Goal: Information Seeking & Learning: Find specific fact

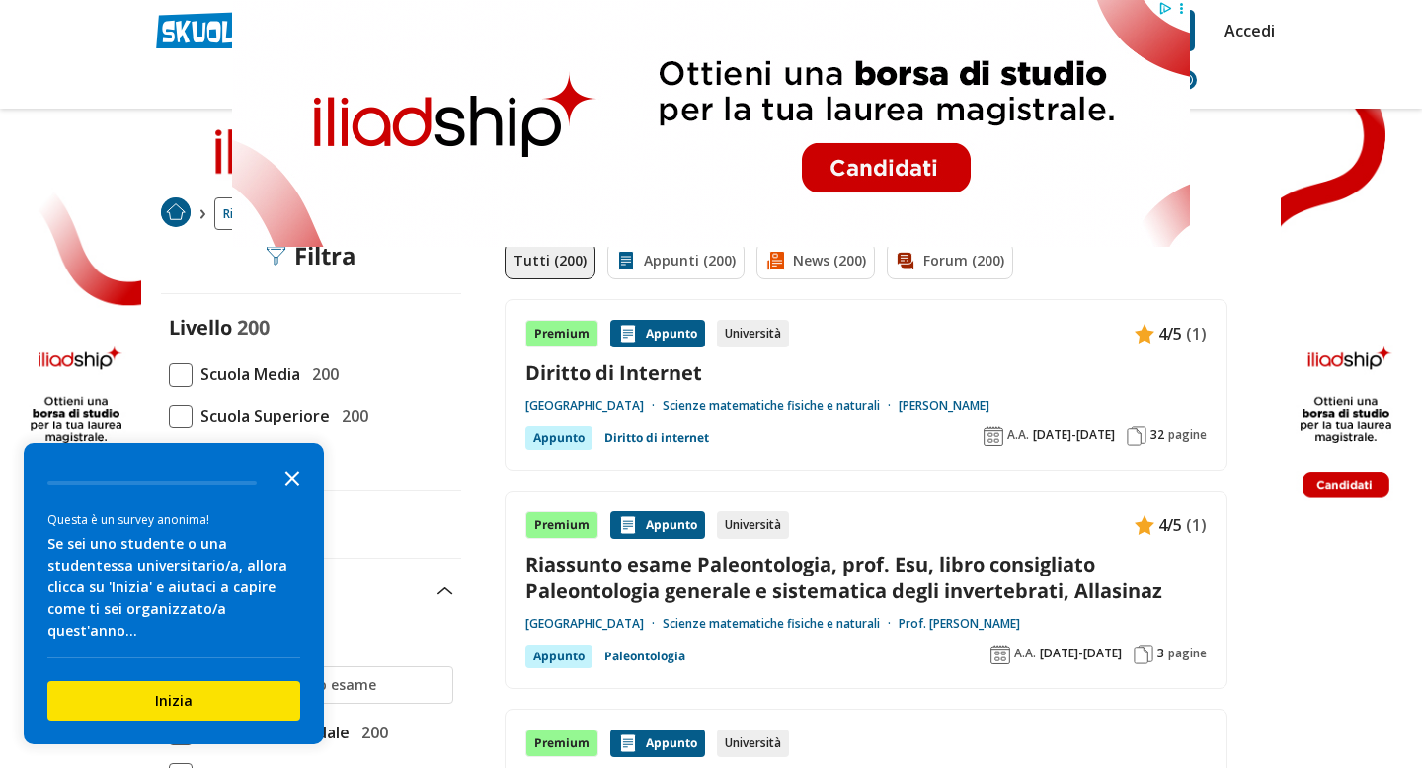
click at [301, 495] on icon "Close the survey" at bounding box center [292, 476] width 39 height 39
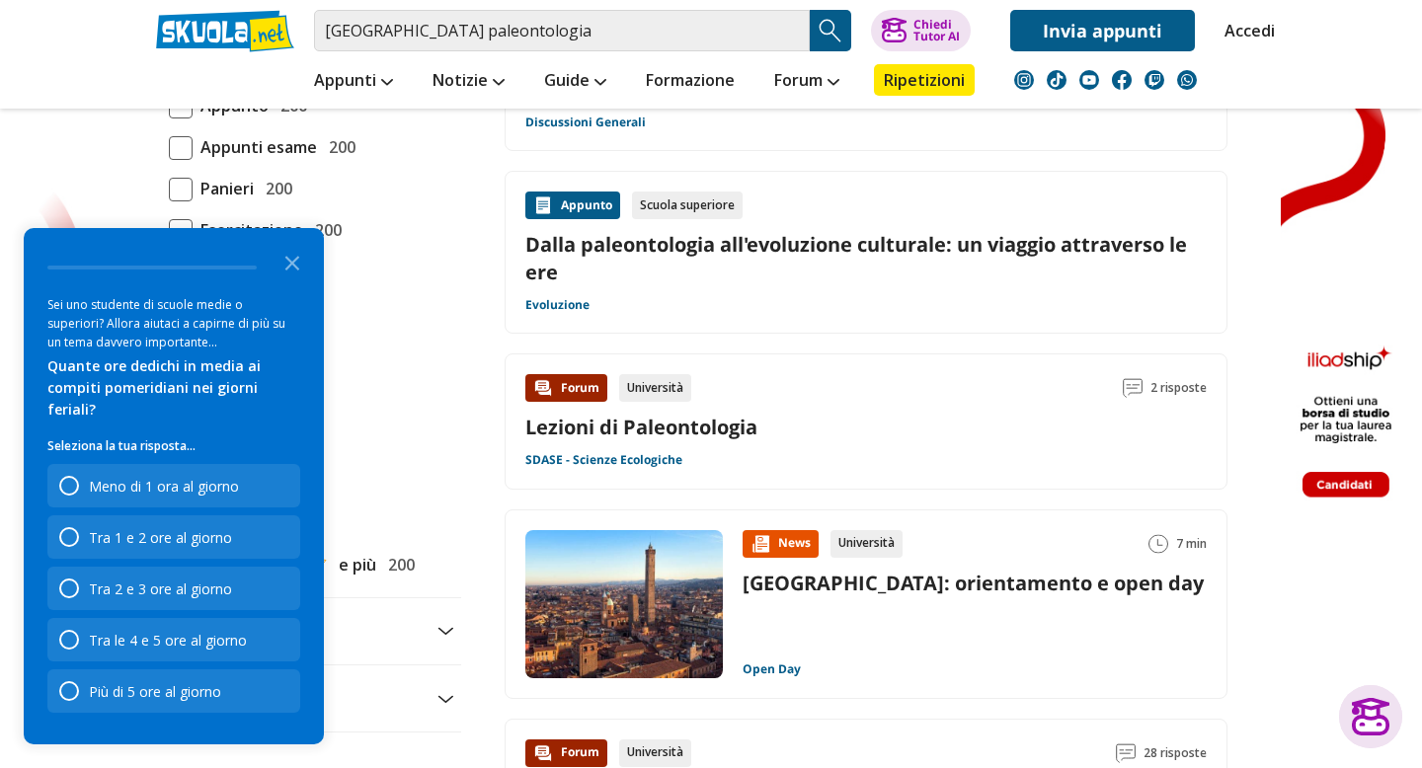
scroll to position [2087, 0]
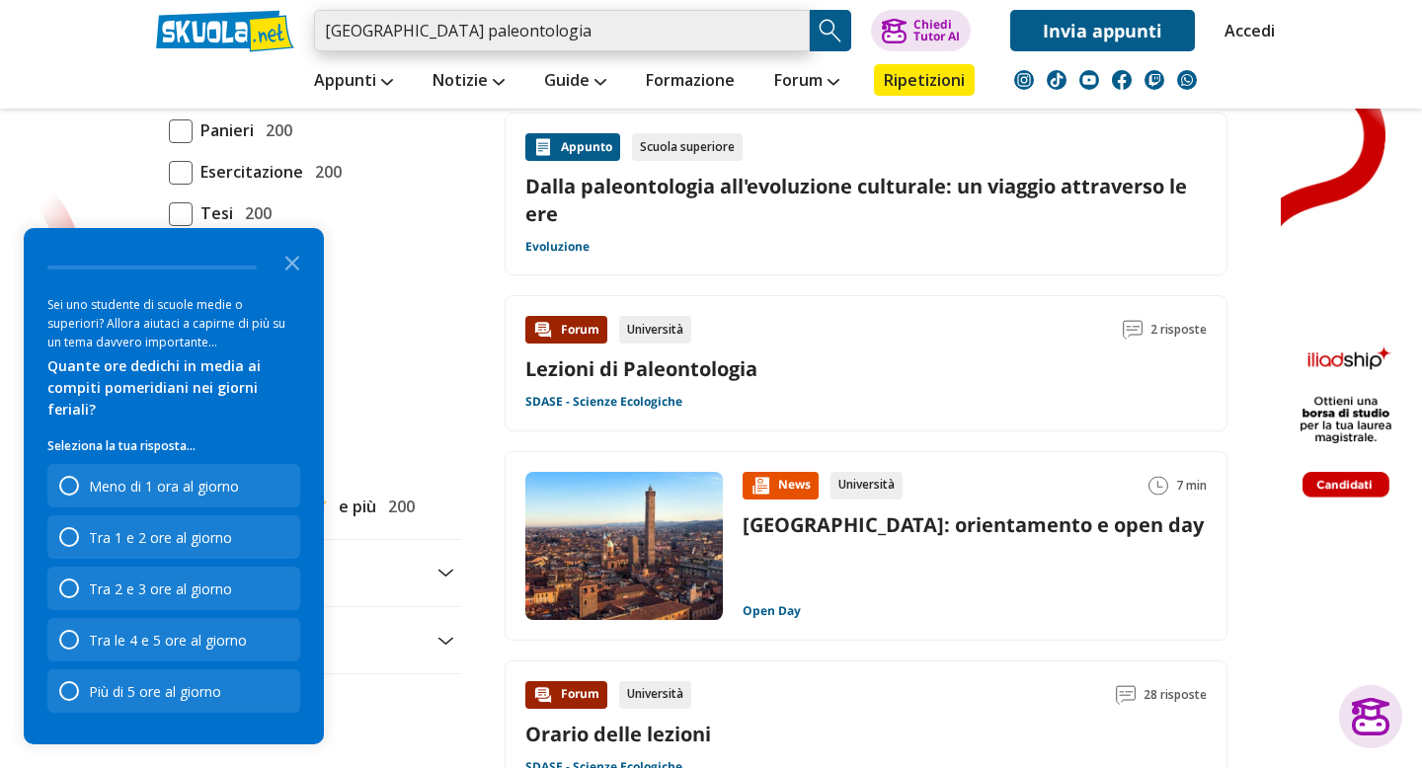
drag, startPoint x: 619, startPoint y: 19, endPoint x: 242, endPoint y: 19, distance: 377.2
click at [242, 19] on div "università di bologna paleontologia Trova un tutor esperto su questo argomento …" at bounding box center [711, 25] width 1140 height 51
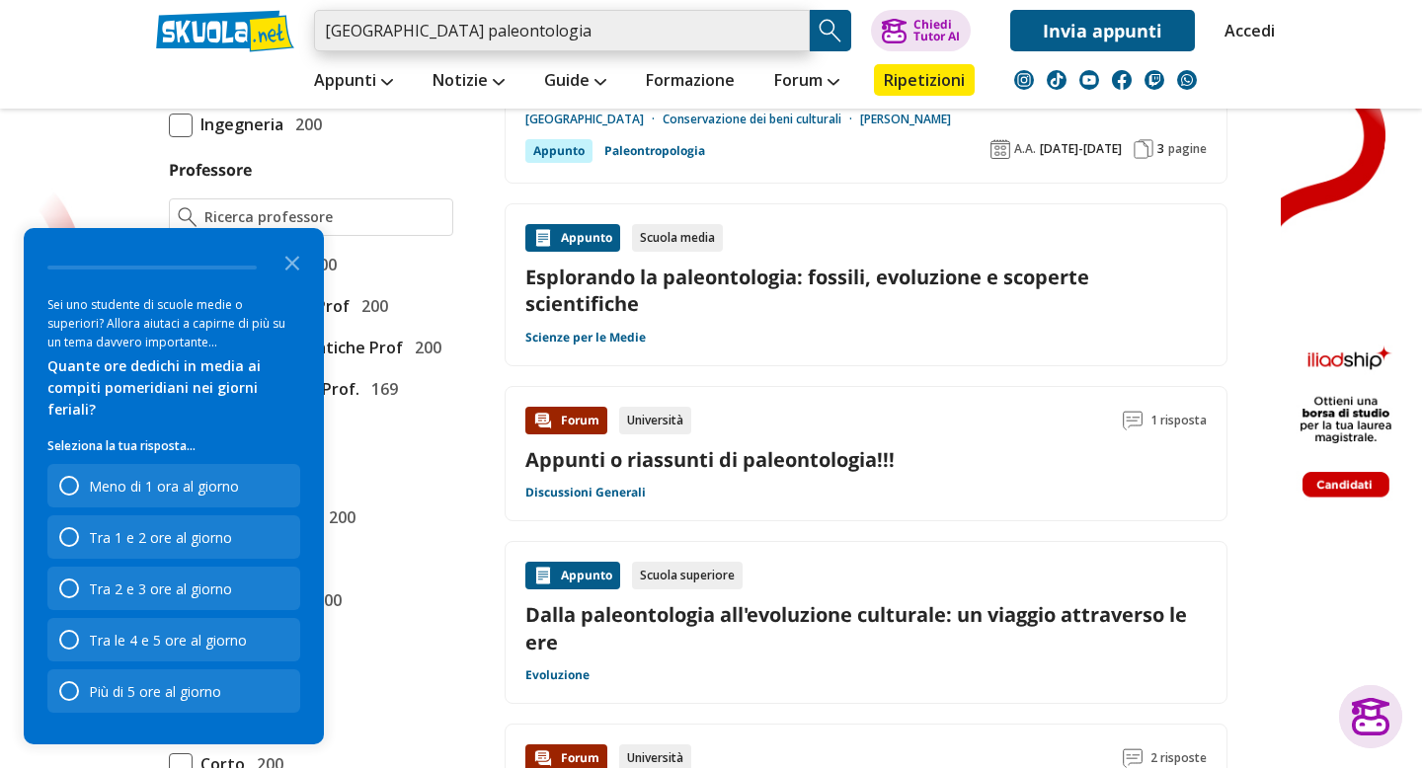
scroll to position [1539, 0]
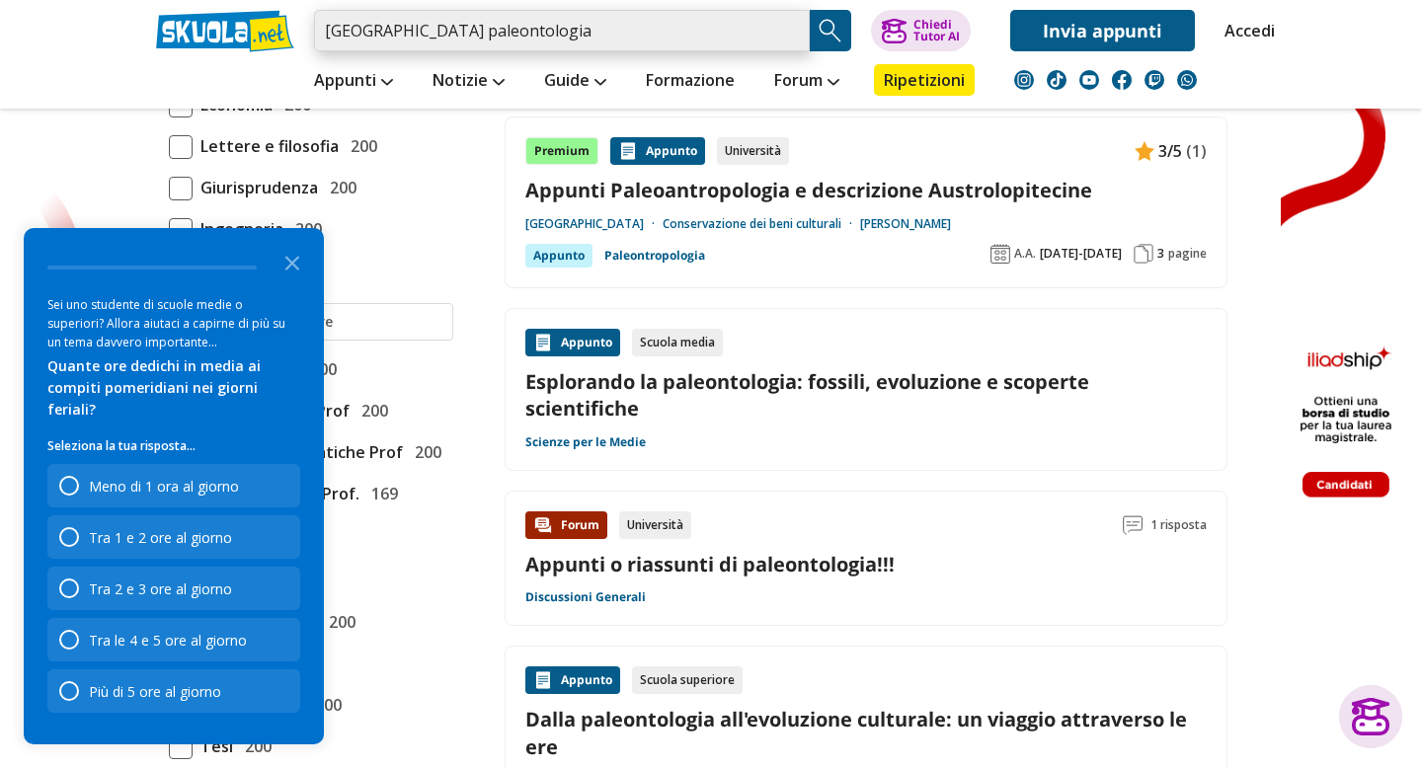
drag, startPoint x: 588, startPoint y: 38, endPoint x: 210, endPoint y: -8, distance: 379.9
click at [210, 0] on html "università di bologna paleontologia Trova un tutor esperto su questo argomento …" at bounding box center [711, 743] width 1422 height 4595
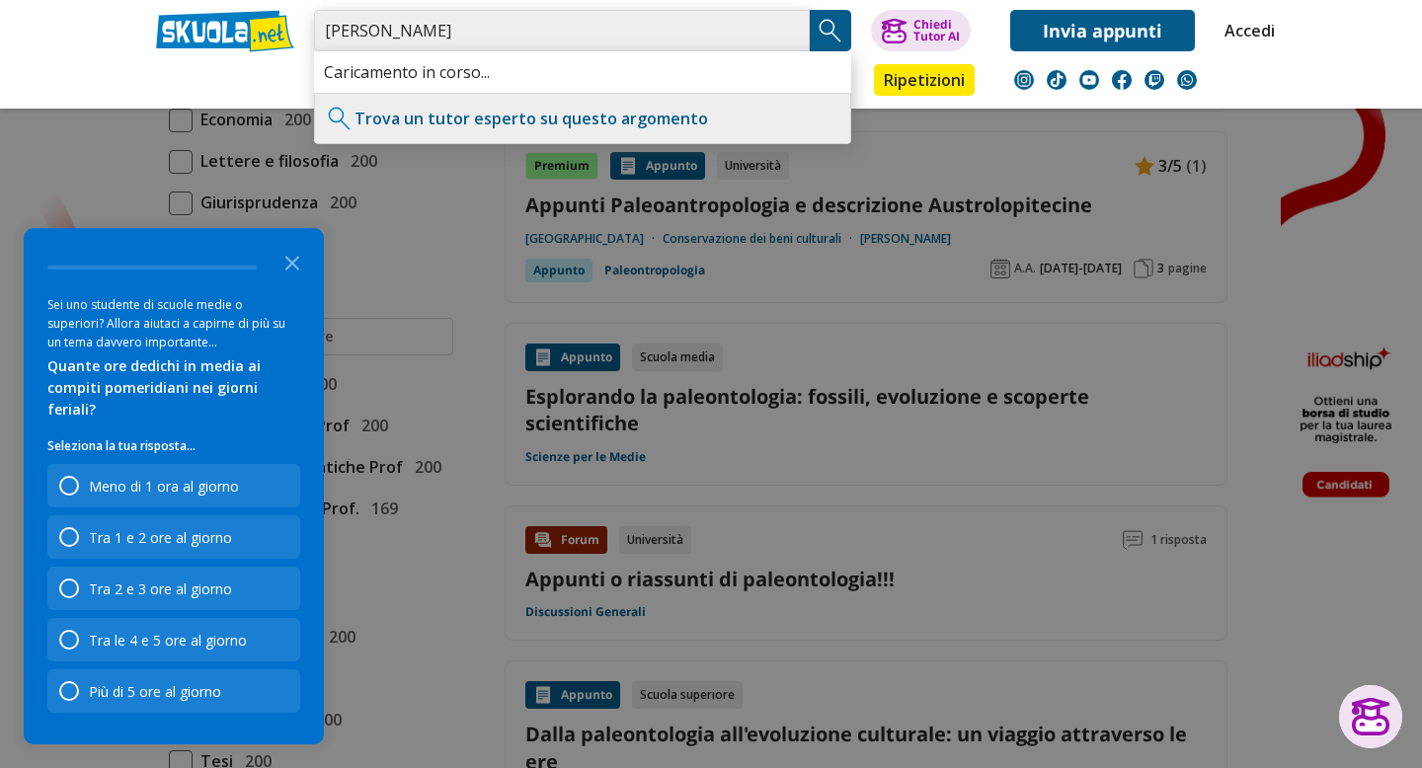
type input "federico fanti"
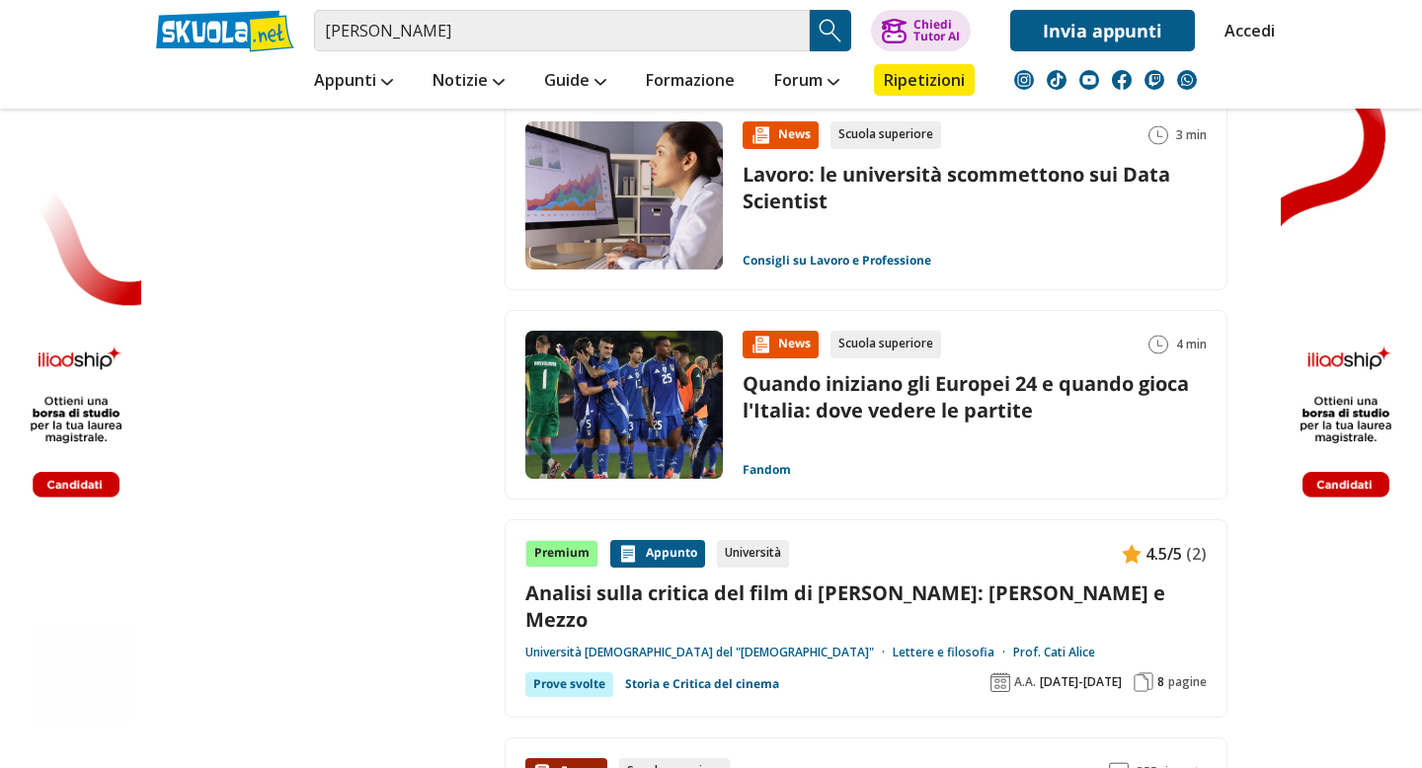
scroll to position [2440, 0]
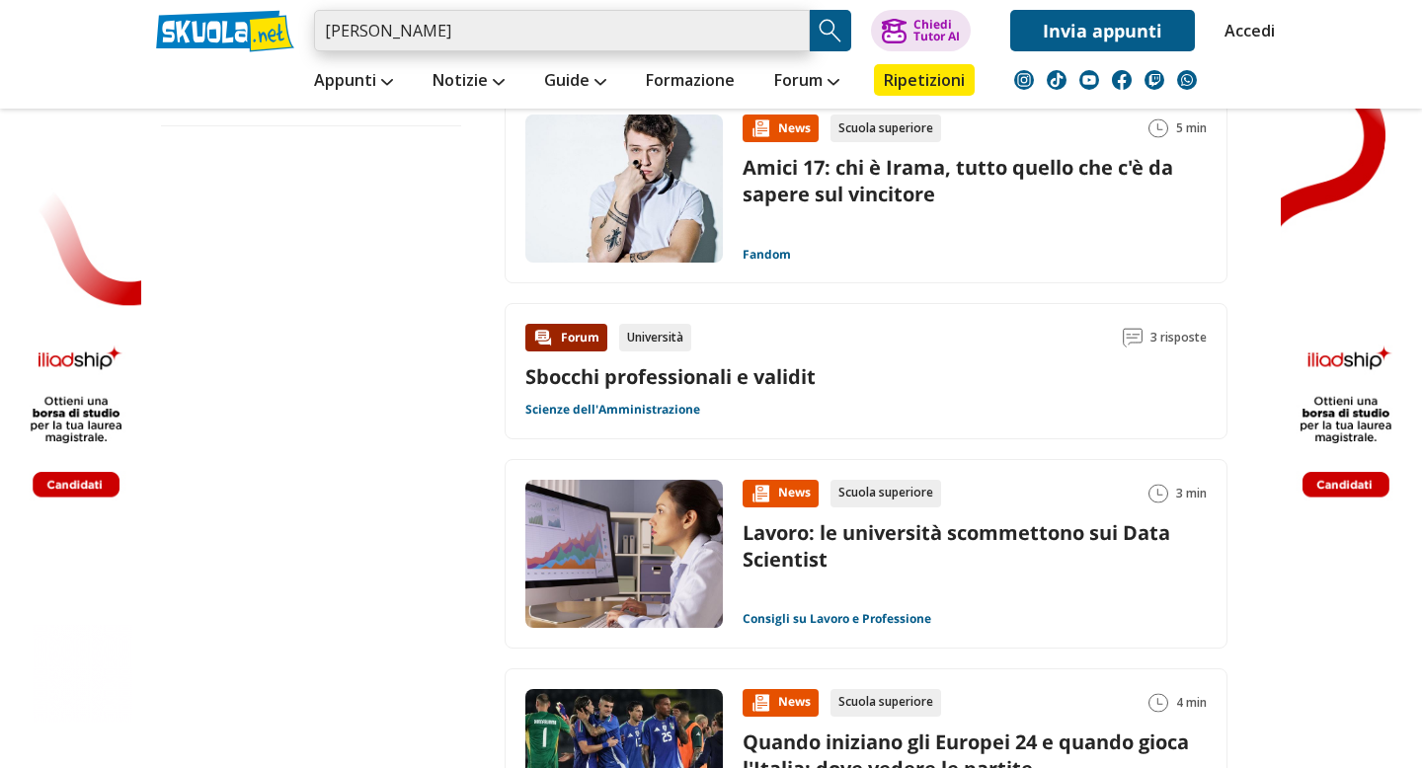
drag, startPoint x: 549, startPoint y: 41, endPoint x: 244, endPoint y: 15, distance: 306.3
click at [244, 15] on div "federico fanti Trova un tutor esperto su questo argomento Chiedi Tutor AI" at bounding box center [711, 25] width 1140 height 51
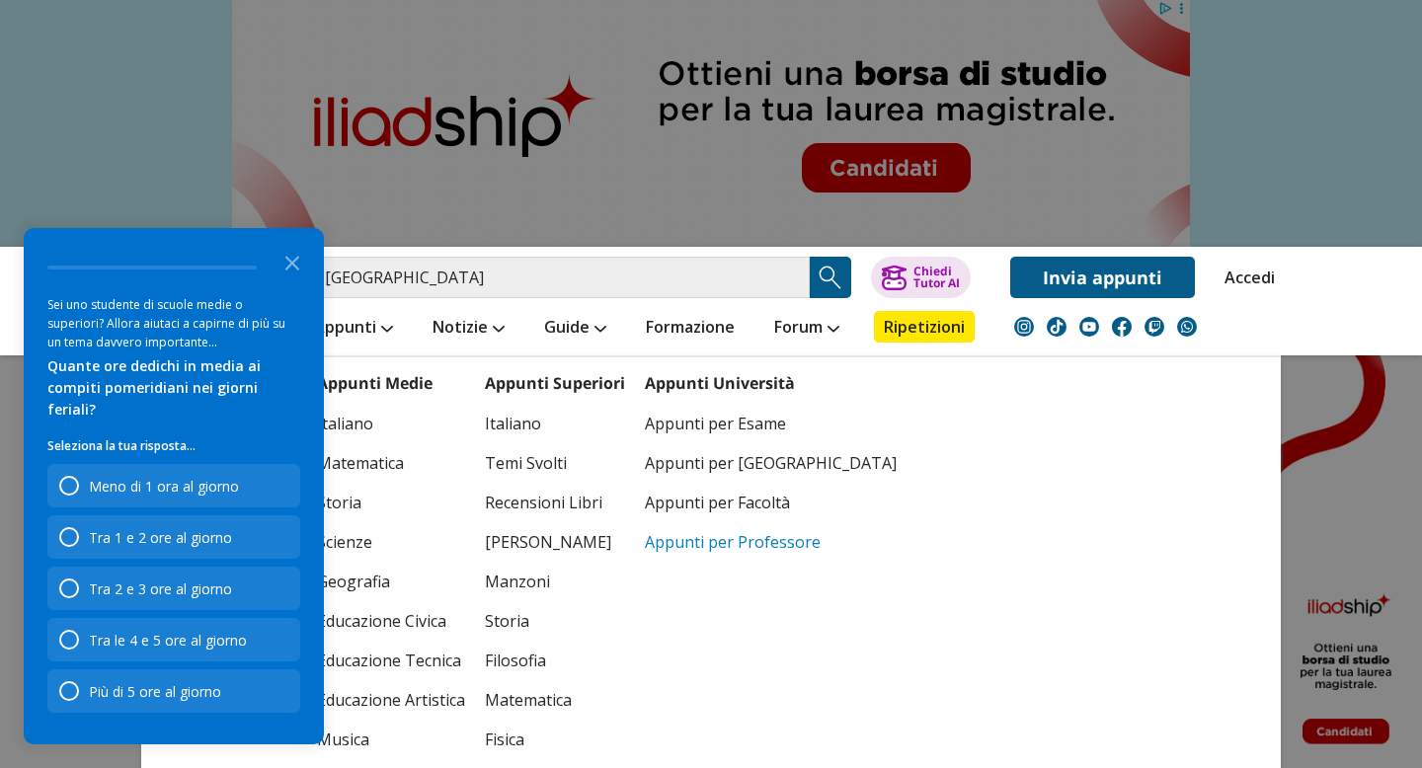
click at [695, 548] on link "Appunti per Professore" at bounding box center [771, 541] width 252 height 39
